Goal: Find specific page/section: Find specific page/section

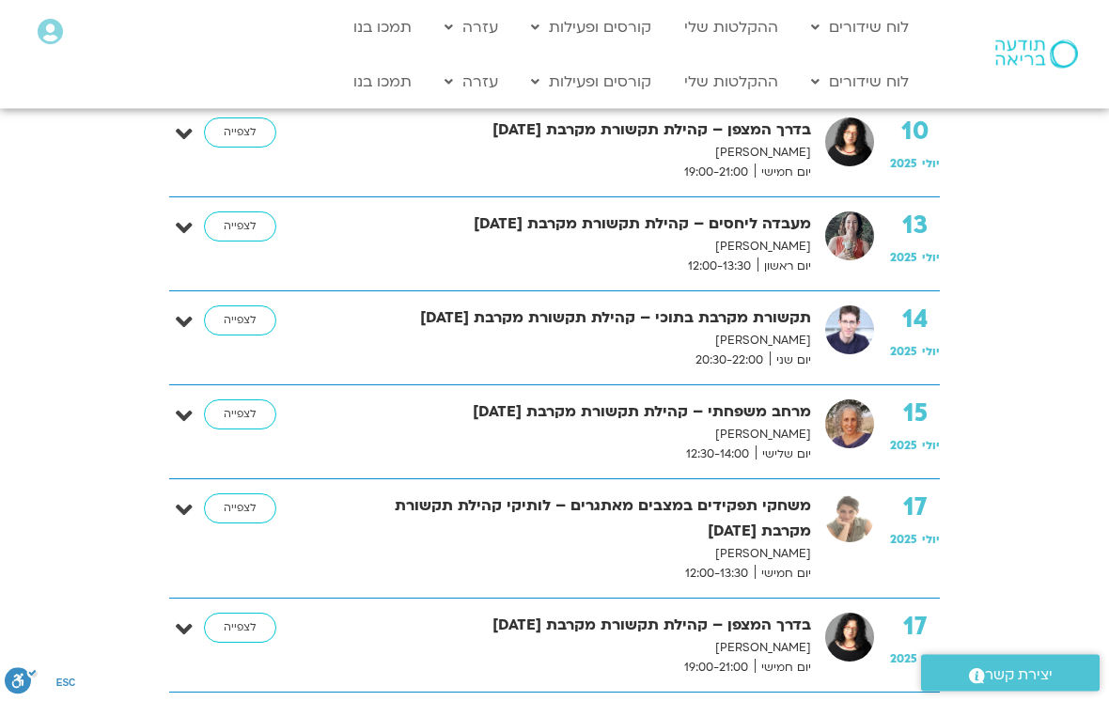
scroll to position [21355, 0]
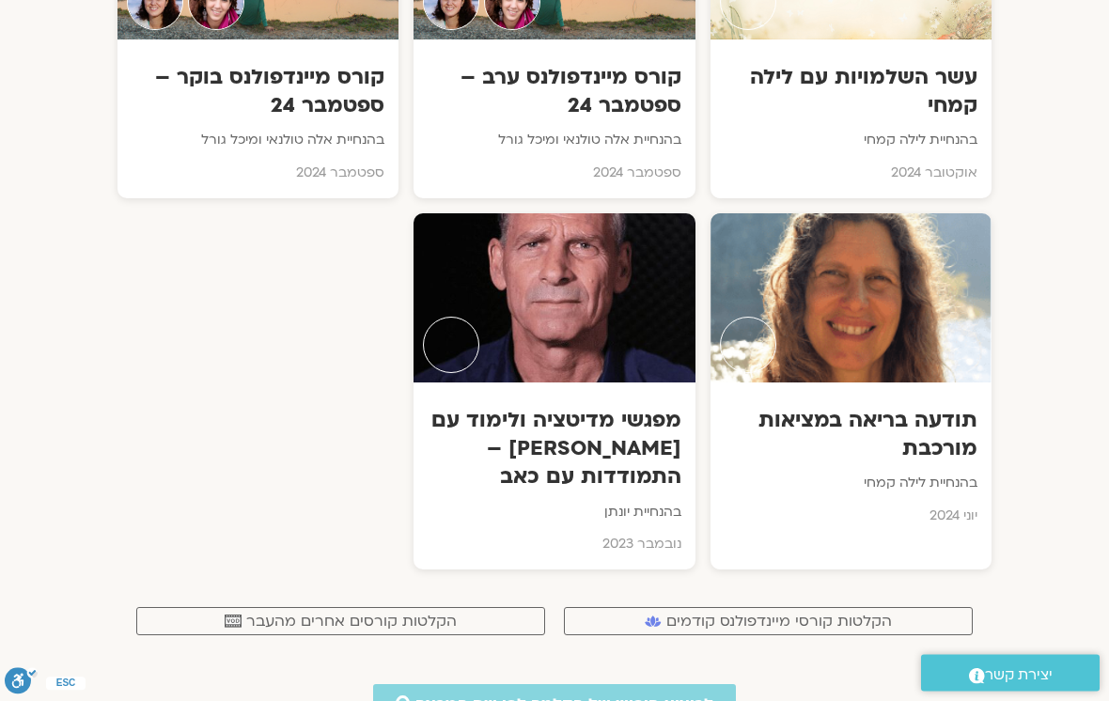
scroll to position [13109, 0]
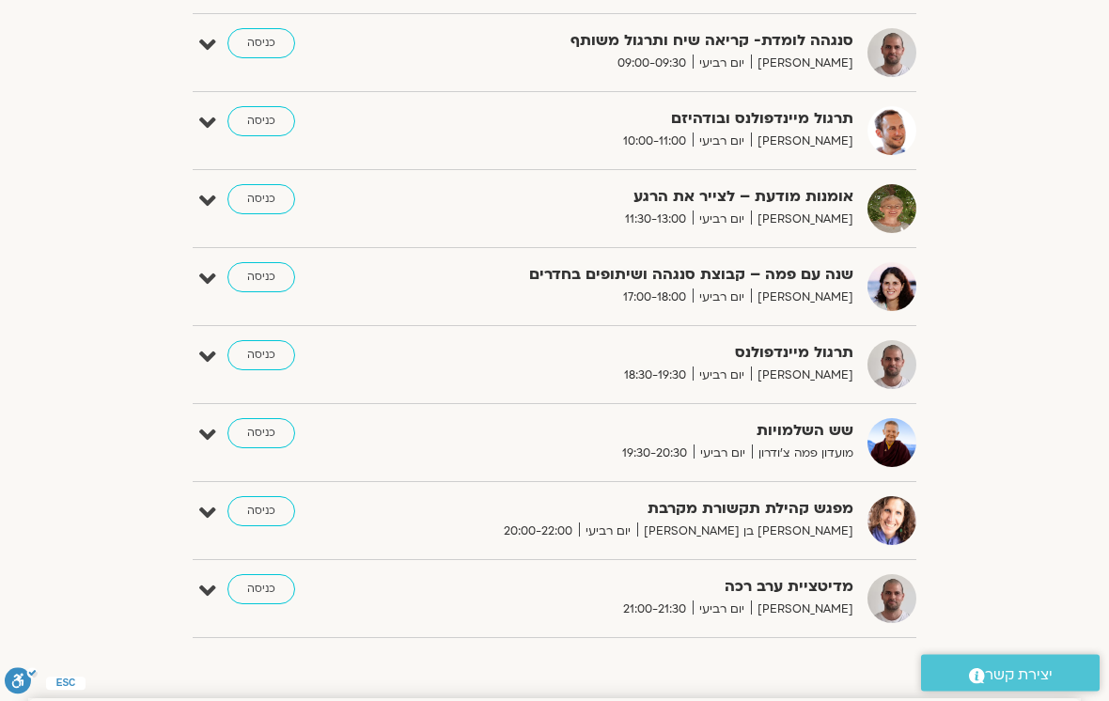
scroll to position [882, 0]
click at [270, 509] on link "כניסה" at bounding box center [261, 510] width 68 height 30
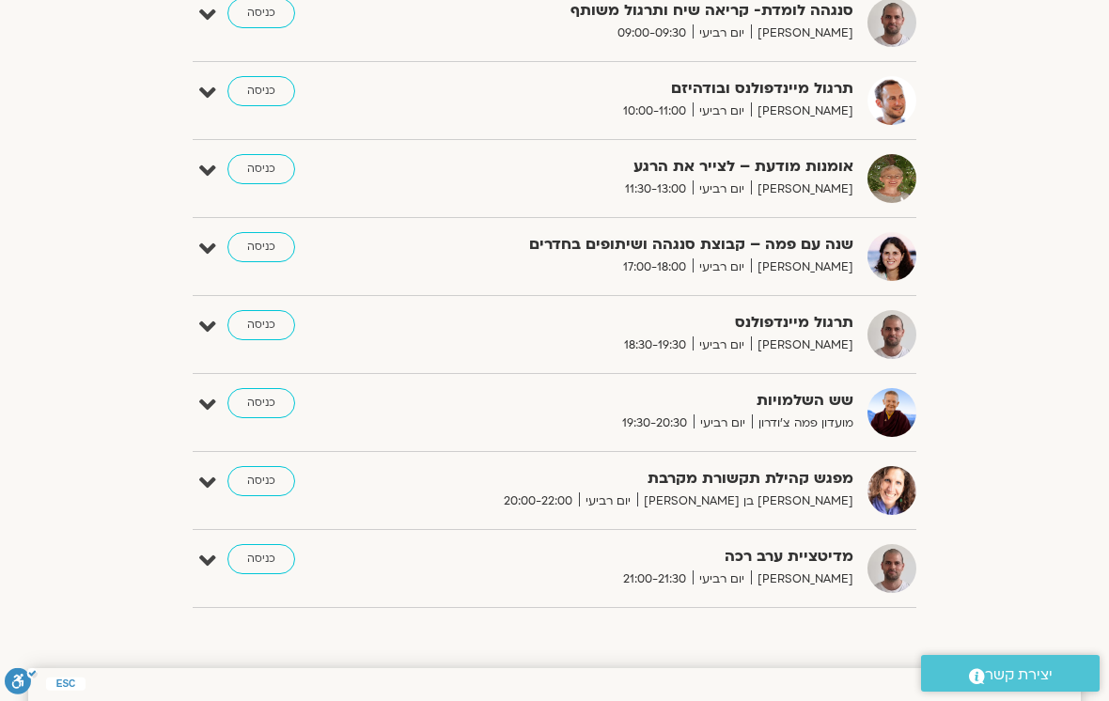
scroll to position [890, 0]
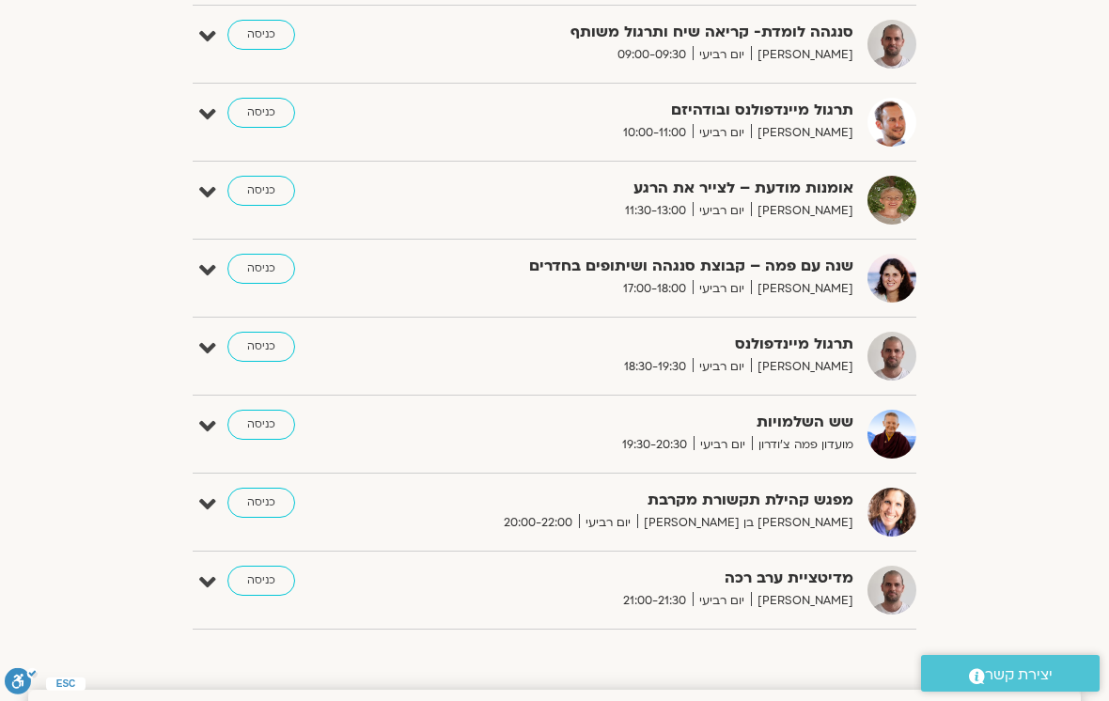
click at [280, 506] on link "כניסה" at bounding box center [261, 503] width 68 height 30
